Goal: Navigation & Orientation: Find specific page/section

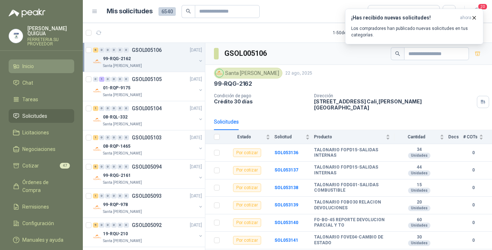
click at [23, 59] on link "Inicio" at bounding box center [42, 66] width 66 height 14
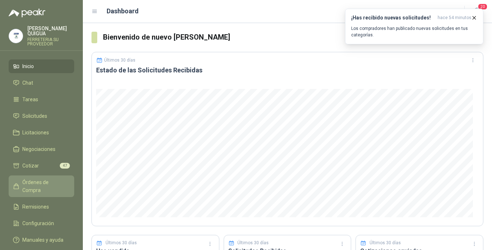
click at [39, 178] on span "Órdenes de Compra" at bounding box center [44, 186] width 45 height 16
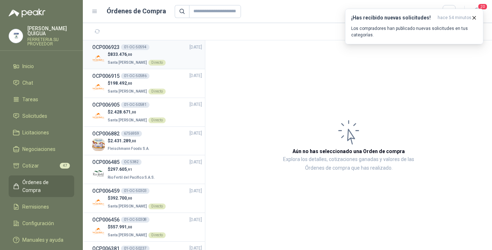
click at [133, 47] on div "01-OC-50594" at bounding box center [135, 47] width 28 height 6
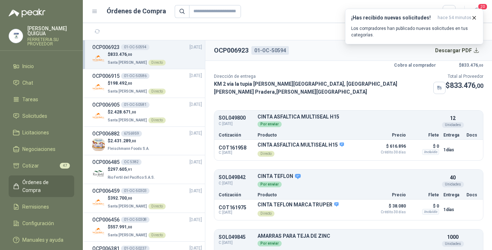
scroll to position [54, 0]
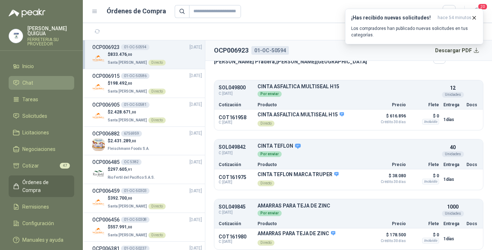
click at [36, 79] on li "Chat" at bounding box center [41, 83] width 57 height 8
